Goal: Task Accomplishment & Management: Complete application form

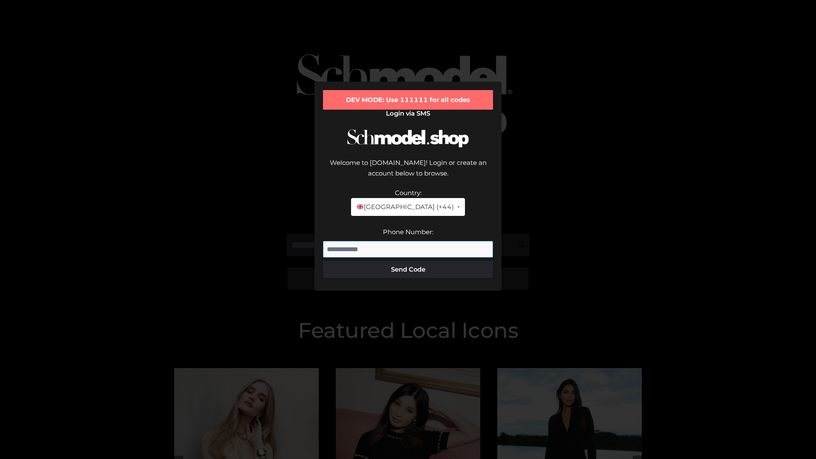
click at [408, 241] on input "Phone Number:" at bounding box center [408, 249] width 170 height 17
type input "**********"
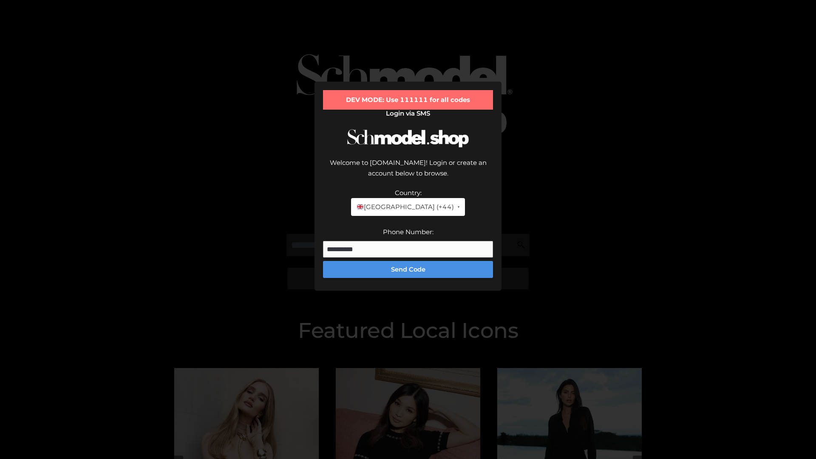
click at [408, 261] on button "Send Code" at bounding box center [408, 269] width 170 height 17
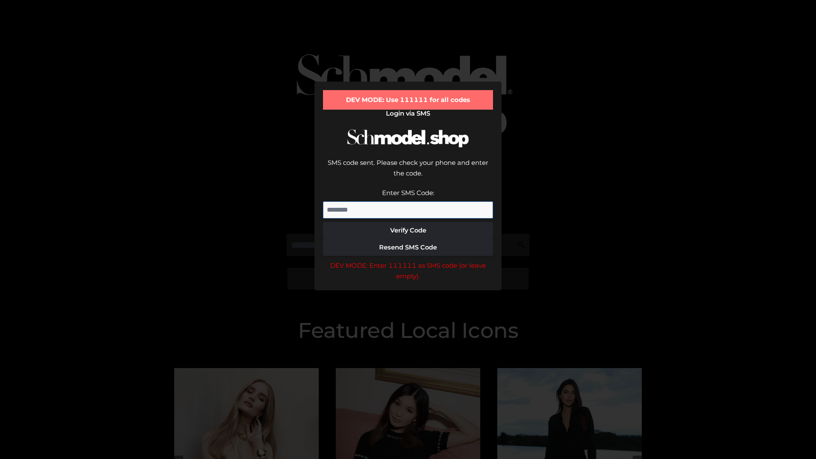
click at [408, 202] on input "Enter SMS Code:" at bounding box center [408, 210] width 170 height 17
type input "******"
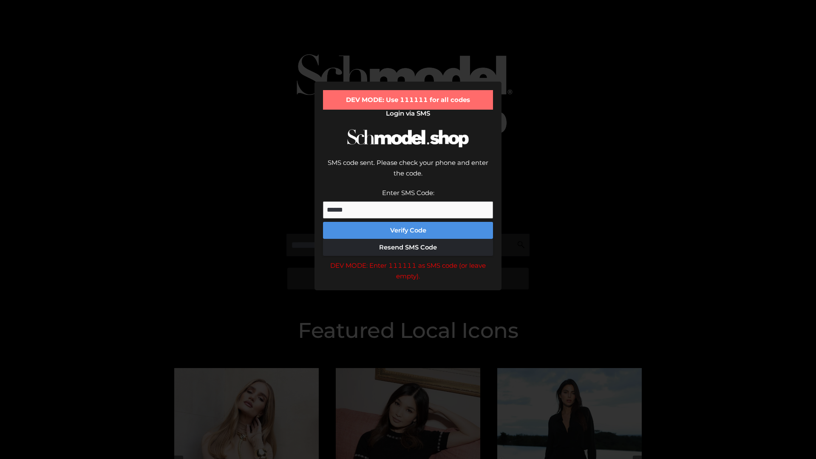
click at [408, 222] on button "Verify Code" at bounding box center [408, 230] width 170 height 17
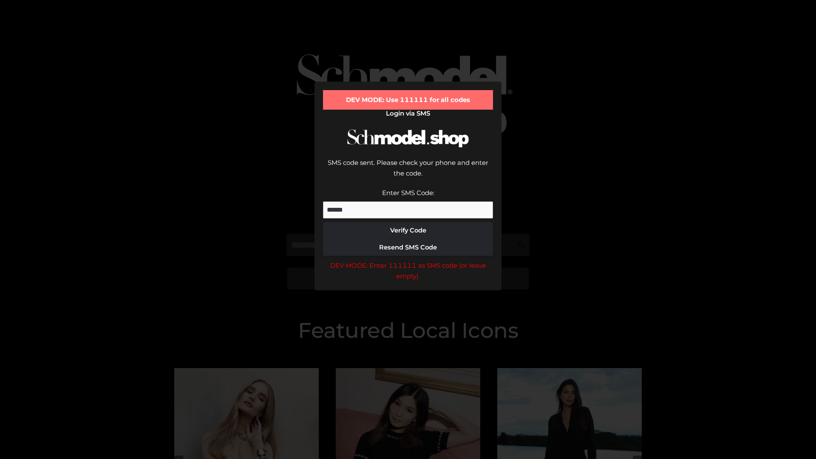
click at [408, 260] on div "DEV MODE: Enter 111111 as SMS code (or leave empty)." at bounding box center [408, 271] width 170 height 22
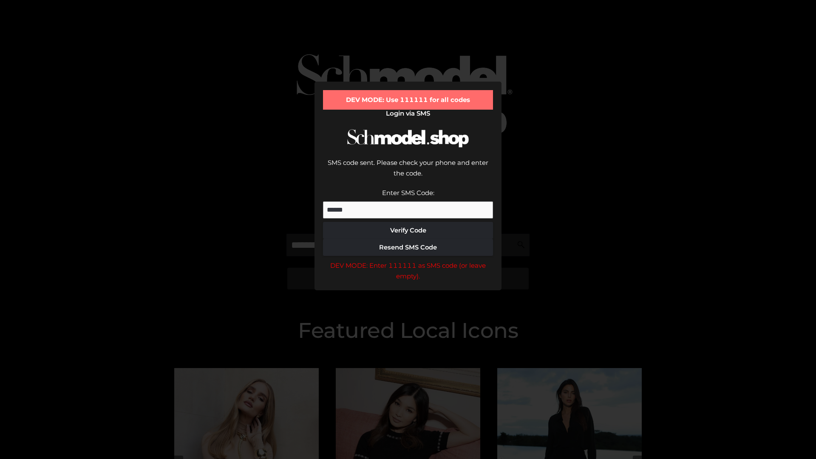
click at [408, 260] on div "DEV MODE: Enter 111111 as SMS code (or leave empty)." at bounding box center [408, 271] width 170 height 22
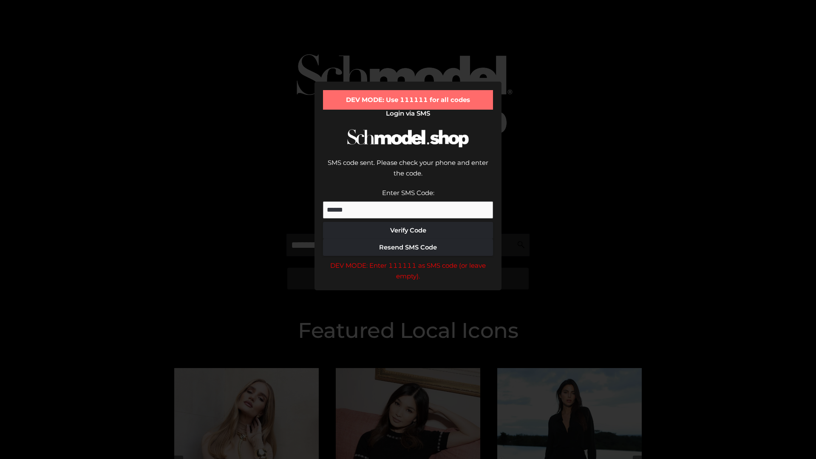
click at [408, 260] on div "DEV MODE: Enter 111111 as SMS code (or leave empty)." at bounding box center [408, 271] width 170 height 22
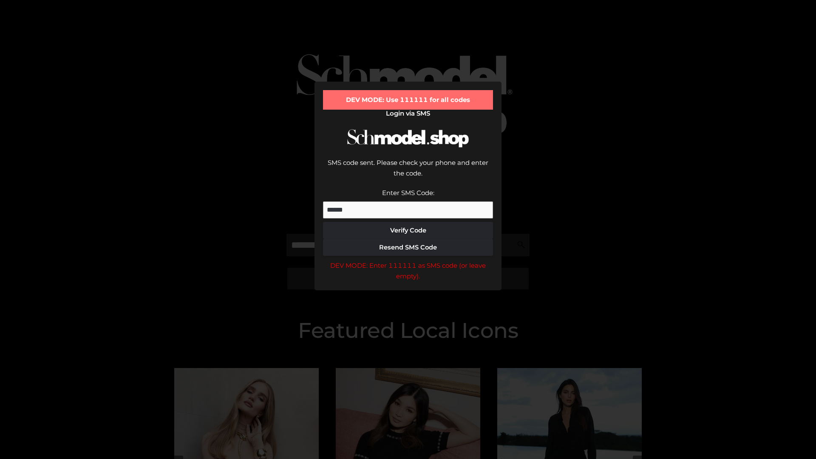
click at [408, 260] on div "DEV MODE: Enter 111111 as SMS code (or leave empty)." at bounding box center [408, 271] width 170 height 22
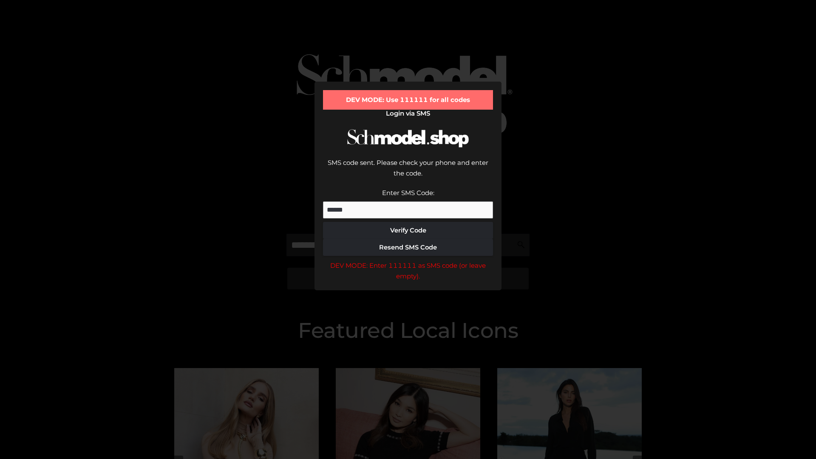
click at [408, 260] on div "DEV MODE: Enter 111111 as SMS code (or leave empty)." at bounding box center [408, 271] width 170 height 22
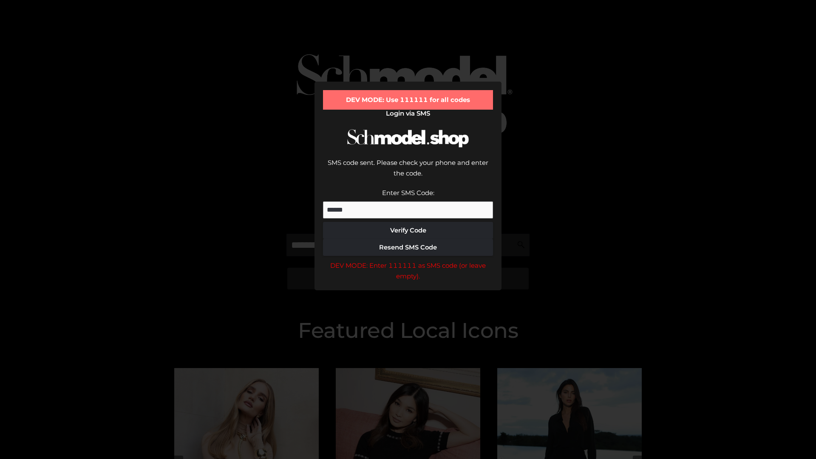
click at [408, 260] on div "DEV MODE: Enter 111111 as SMS code (or leave empty)." at bounding box center [408, 271] width 170 height 22
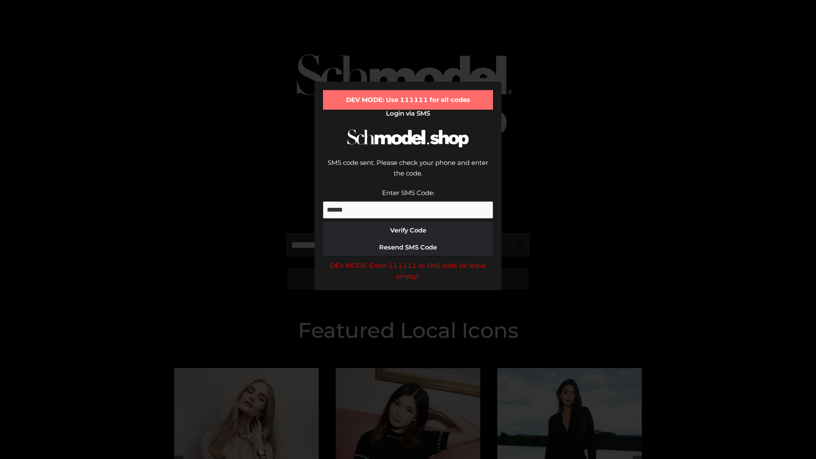
scroll to position [0, 44]
click at [408, 260] on div "DEV MODE: Enter 111111 as SMS code (or leave empty)." at bounding box center [408, 271] width 170 height 22
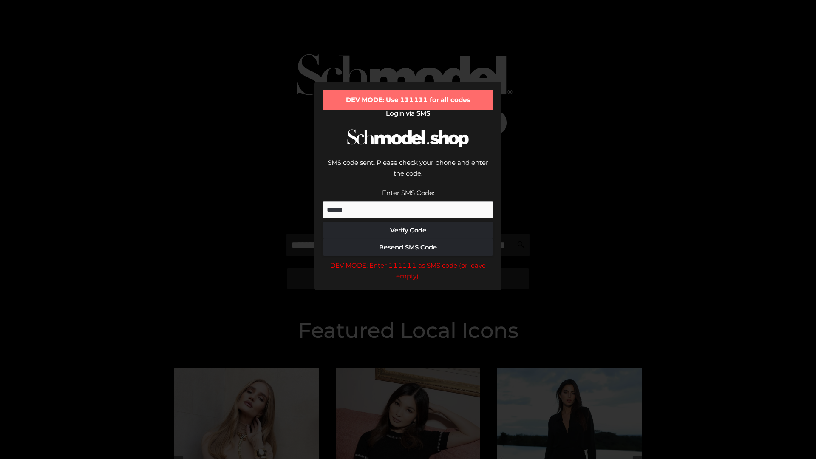
click at [408, 260] on div "DEV MODE: Enter 111111 as SMS code (or leave empty)." at bounding box center [408, 271] width 170 height 22
type input "**********"
click at [408, 260] on div "DEV MODE: Enter 111111 as SMS code (or leave empty)." at bounding box center [408, 271] width 170 height 22
